Goal: Communication & Community: Answer question/provide support

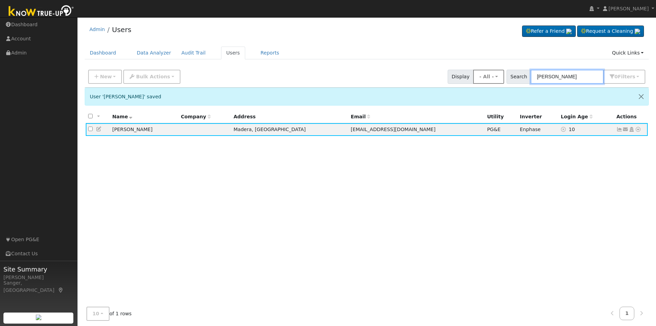
drag, startPoint x: 584, startPoint y: 75, endPoint x: 510, endPoint y: 79, distance: 74.2
click at [510, 79] on div "New Add User Quick Add Quick Connect Quick Convert Lead Bulk Actions Send Email…" at bounding box center [367, 75] width 560 height 17
paste input "[PERSON_NAME]"
type input "[PERSON_NAME]"
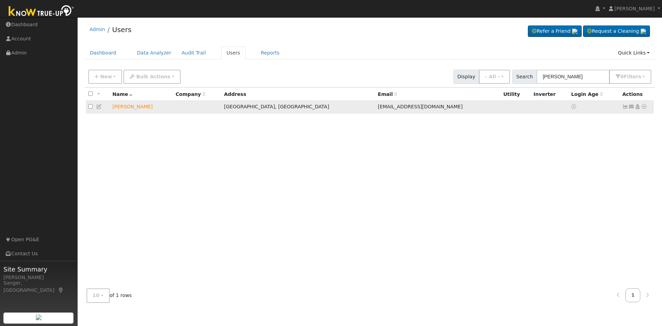
click at [632, 108] on icon at bounding box center [631, 106] width 6 height 5
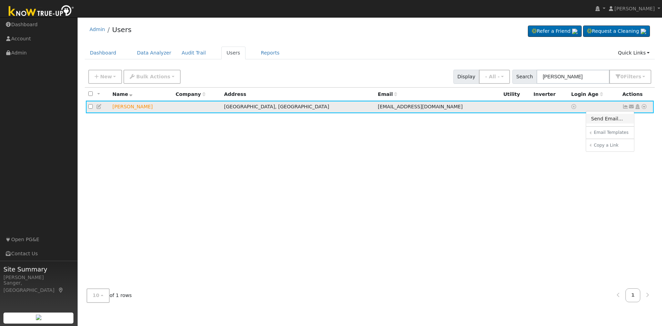
click at [612, 122] on link "Send Email..." at bounding box center [610, 119] width 48 height 10
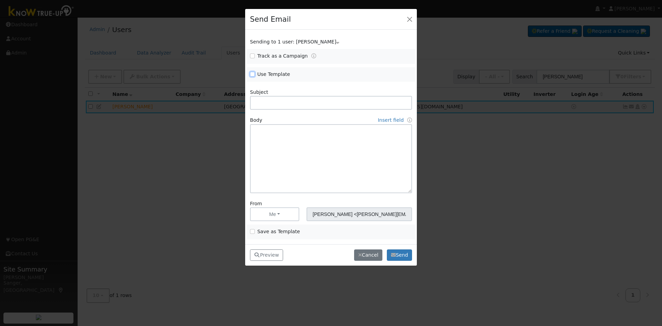
click at [250, 74] on input "Use Template" at bounding box center [252, 74] width 5 height 5
checkbox input "true"
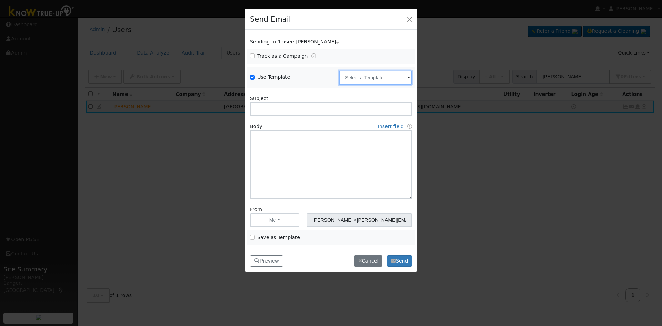
click at [359, 80] on input "text" at bounding box center [375, 78] width 73 height 14
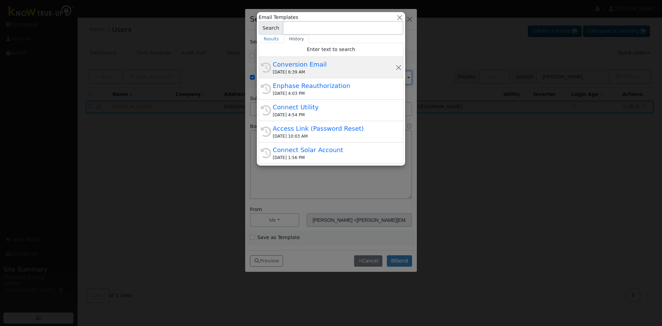
click at [335, 69] on div "Conversion Email" at bounding box center [334, 64] width 123 height 9
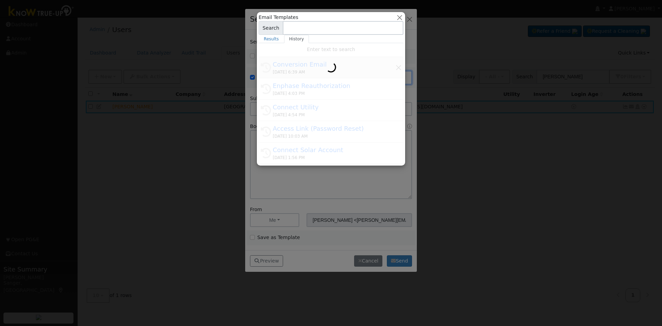
type input "Conversion Email"
type input "Connect Your Utility Account"
type textarea "Dear {user_fname}, The first step is to connect your electric utility account. …"
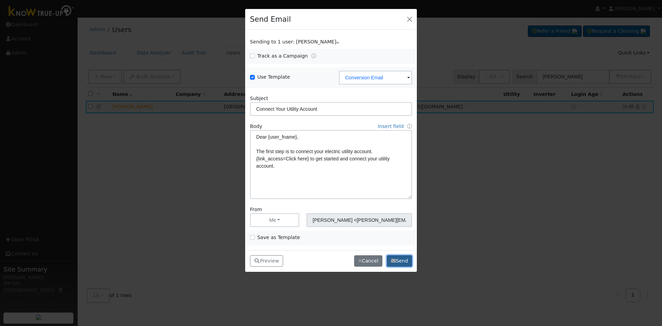
click at [405, 257] on button "Send" at bounding box center [399, 261] width 25 height 12
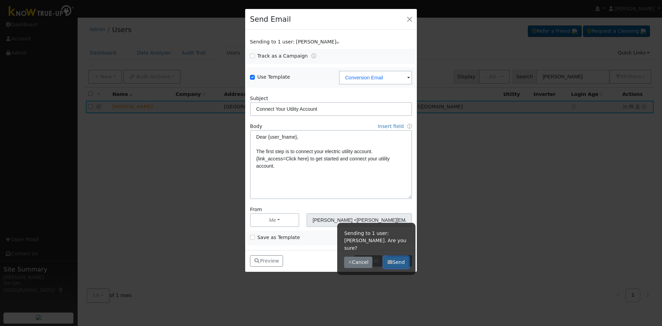
click at [402, 259] on button "Send" at bounding box center [395, 262] width 25 height 12
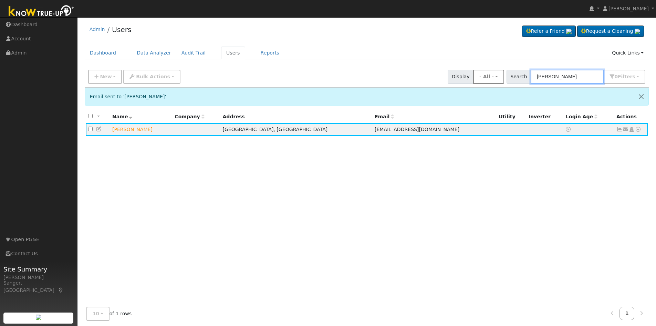
drag, startPoint x: 518, startPoint y: 75, endPoint x: 502, endPoint y: 75, distance: 15.5
click at [502, 75] on div "New Add User Quick Add Quick Connect Quick Convert Lead Bulk Actions Send Email…" at bounding box center [367, 75] width 560 height 17
paste input "[PERSON_NAME]"
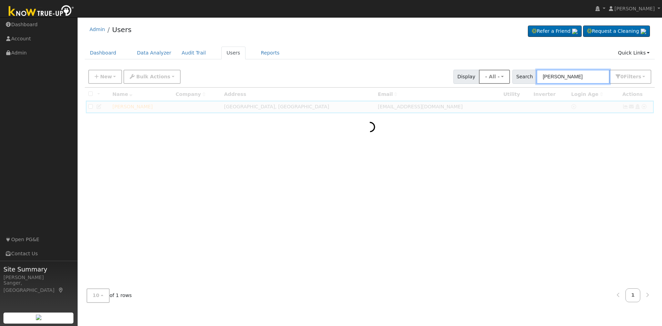
type input "[PERSON_NAME]"
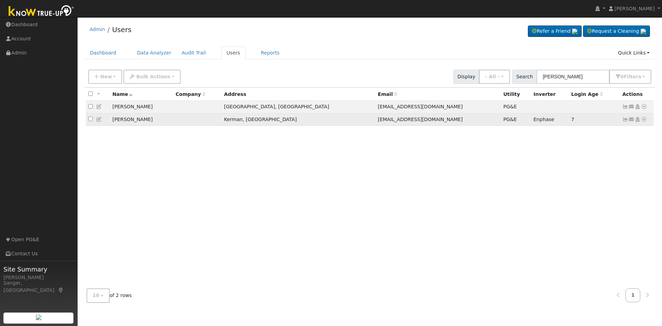
click at [625, 120] on icon at bounding box center [625, 119] width 6 height 5
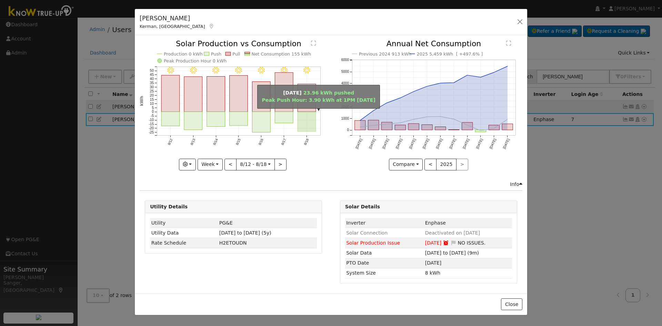
click at [308, 122] on rect "onclick=""" at bounding box center [307, 122] width 18 height 20
type input "[DATE]"
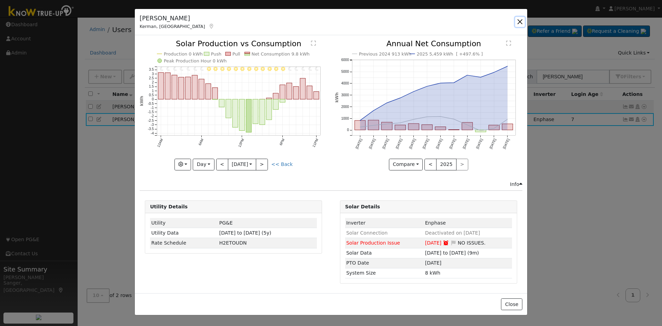
click at [521, 20] on button "button" at bounding box center [520, 22] width 10 height 10
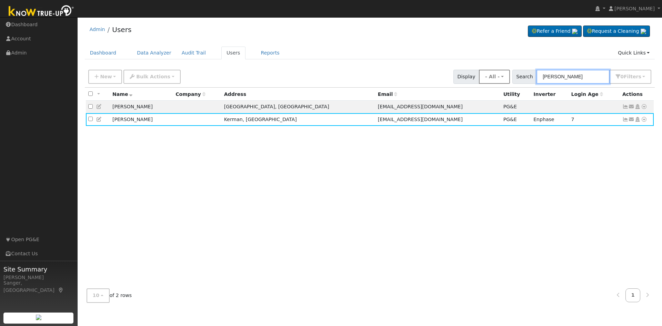
drag, startPoint x: 578, startPoint y: 76, endPoint x: 492, endPoint y: 79, distance: 86.5
click at [492, 79] on div "New Add User Quick Add Quick Connect Quick Convert Lead Bulk Actions Send Email…" at bounding box center [369, 75] width 565 height 17
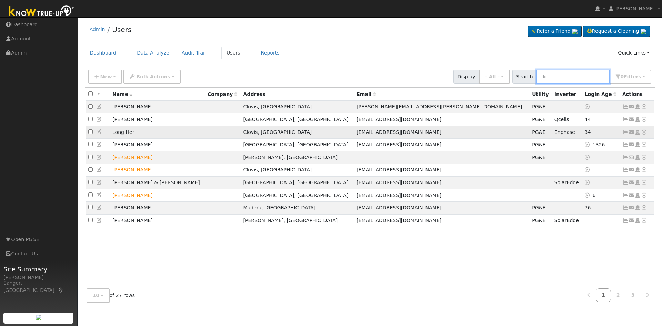
type input "l"
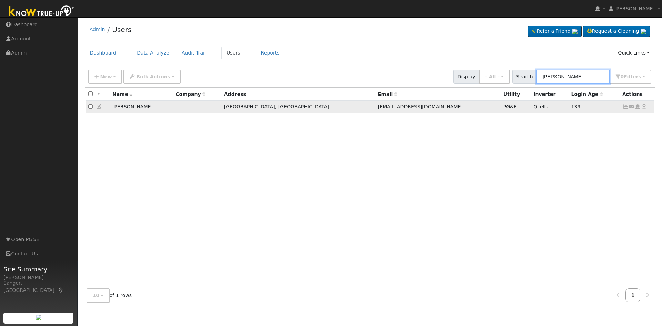
type input "[PERSON_NAME]"
click at [625, 108] on icon at bounding box center [625, 106] width 6 height 5
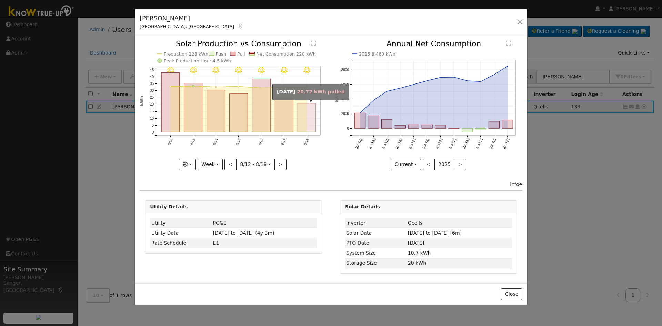
click at [304, 124] on rect "onclick=""" at bounding box center [307, 117] width 18 height 29
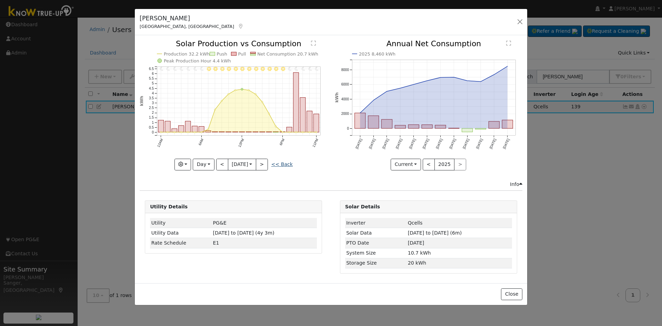
click at [278, 163] on link "<< Back" at bounding box center [281, 164] width 21 height 6
type input "[DATE]"
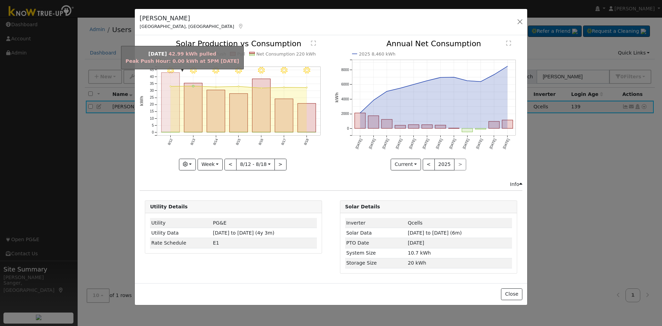
click at [167, 76] on rect "onclick=""" at bounding box center [170, 103] width 18 height 60
